Goal: Transaction & Acquisition: Purchase product/service

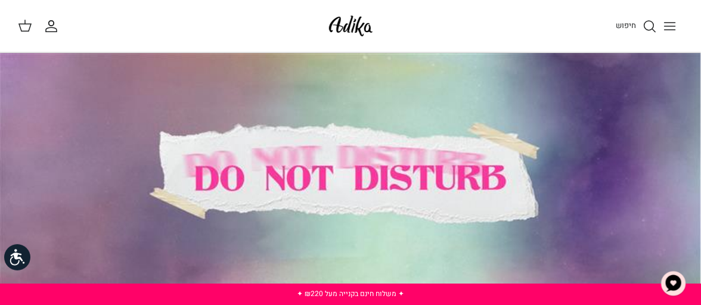
click at [345, 184] on div at bounding box center [350, 179] width 702 height 253
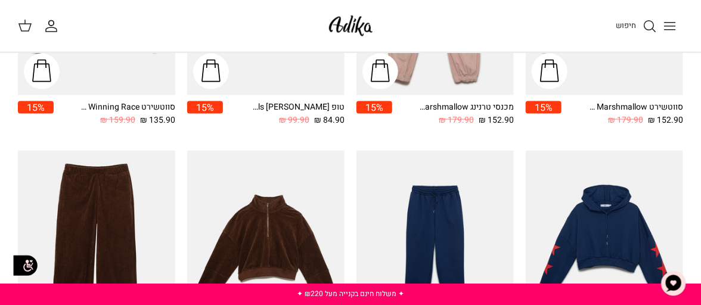
scroll to position [705, 0]
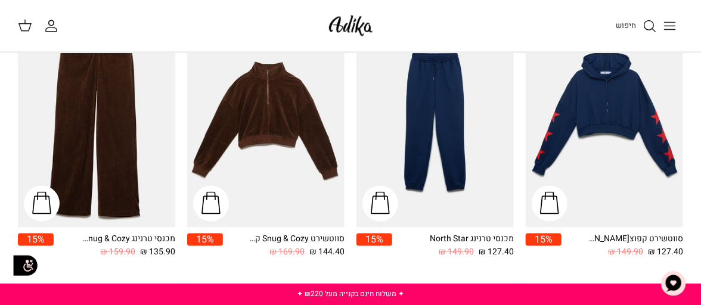
click at [673, 25] on icon "Toggle menu" at bounding box center [670, 26] width 14 height 14
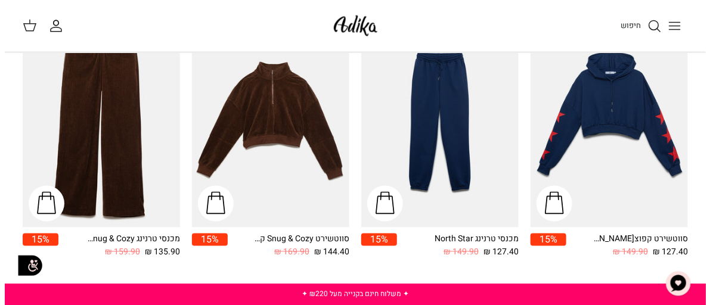
scroll to position [708, 0]
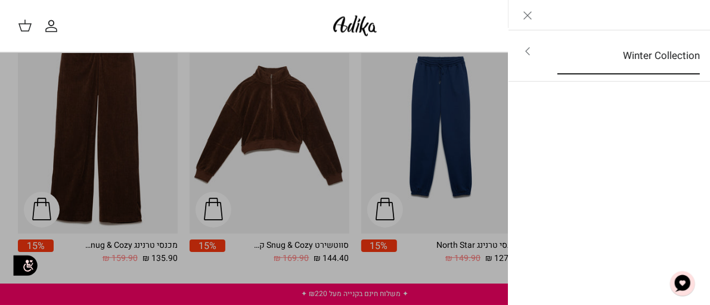
click at [614, 56] on link "Winter Collection" at bounding box center [629, 56] width 164 height 37
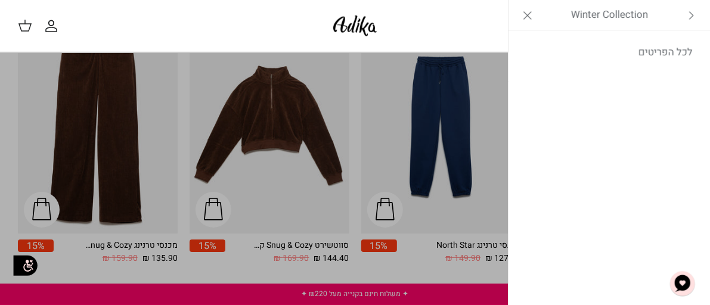
click at [533, 13] on icon "Close" at bounding box center [528, 15] width 14 height 14
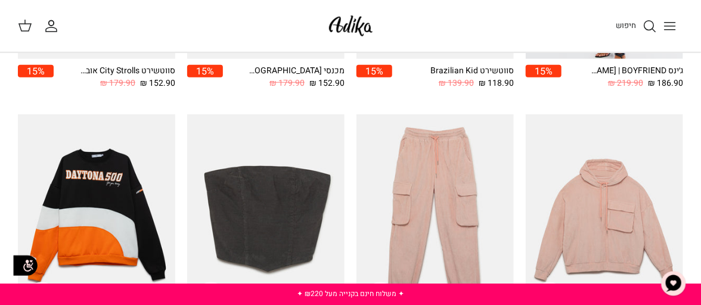
scroll to position [0, 0]
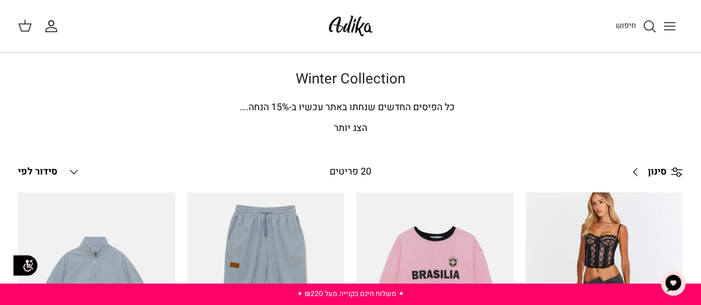
click at [66, 175] on button "Down סידור לפי" at bounding box center [49, 172] width 63 height 26
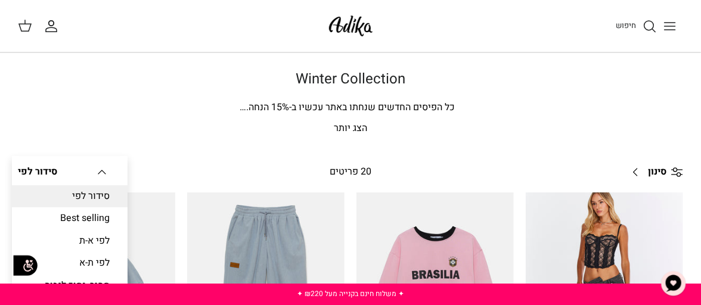
click at [211, 83] on h1 "Winter Collection" at bounding box center [351, 79] width 666 height 17
